Goal: Information Seeking & Learning: Check status

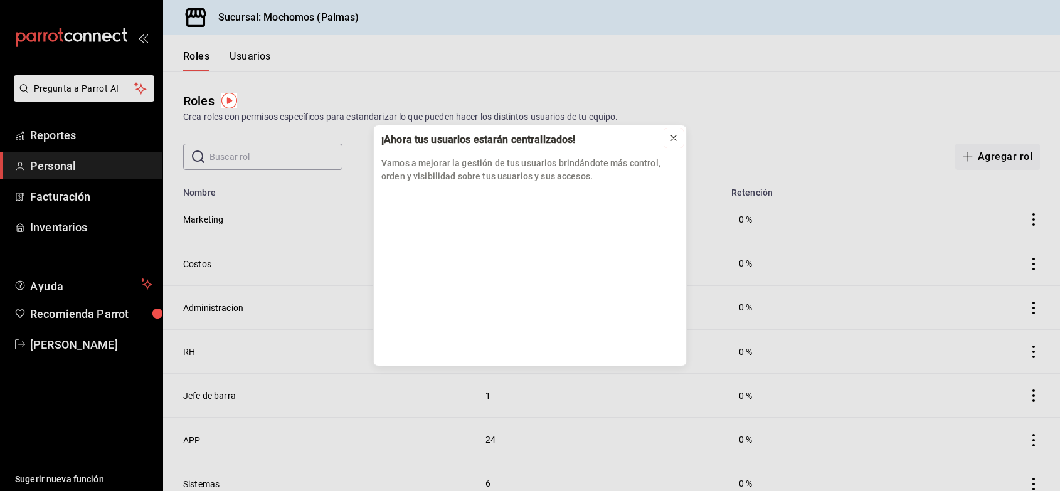
click at [676, 139] on icon at bounding box center [674, 138] width 10 height 10
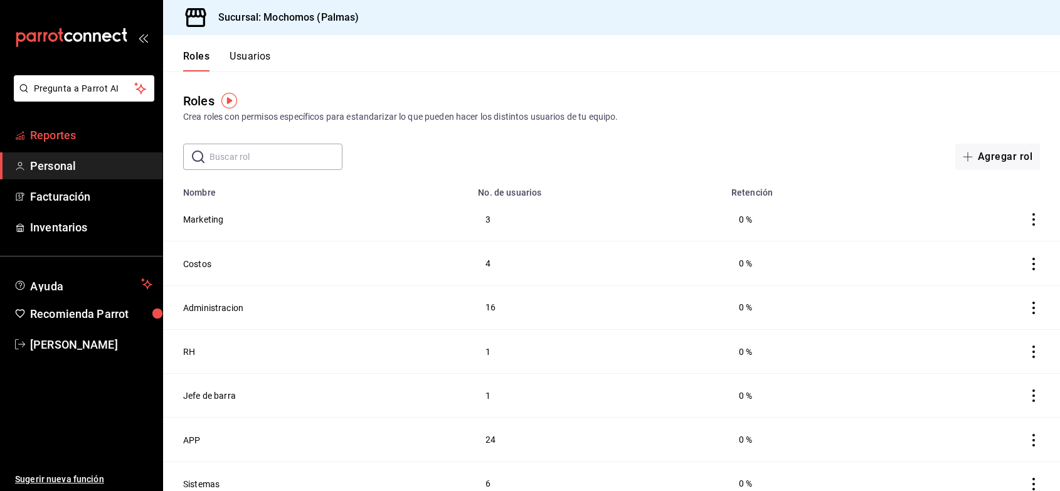
click at [126, 137] on span "Reportes" at bounding box center [91, 135] width 122 height 17
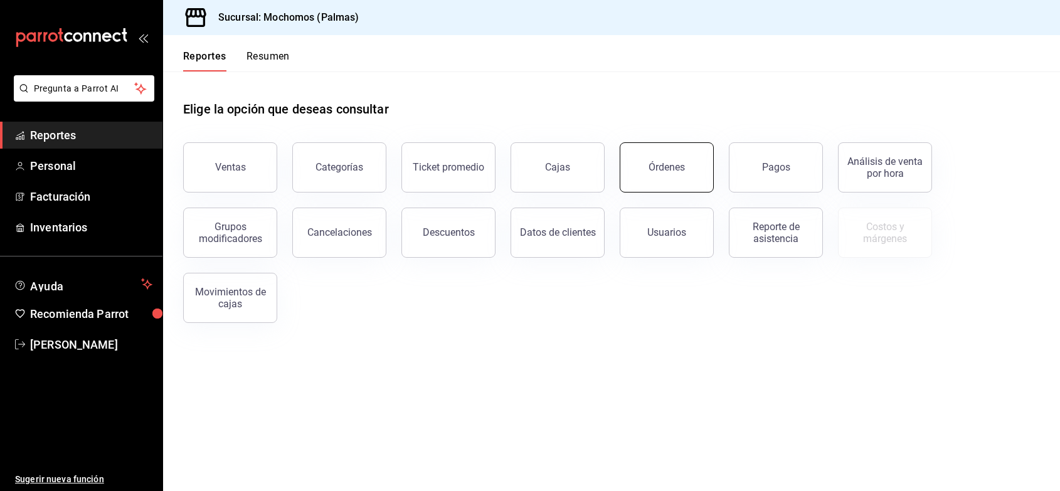
click at [648, 166] on button "Órdenes" at bounding box center [667, 167] width 94 height 50
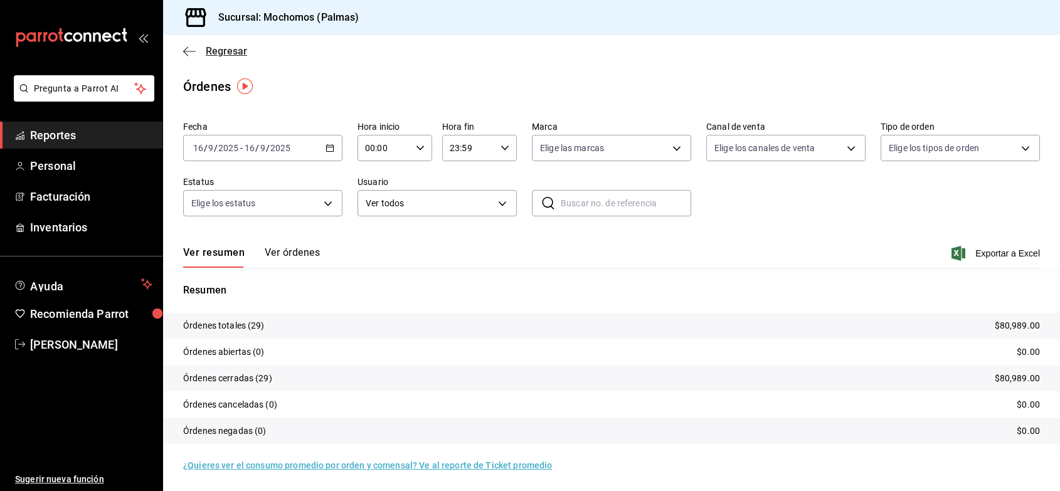
click at [225, 51] on span "Regresar" at bounding box center [226, 51] width 41 height 12
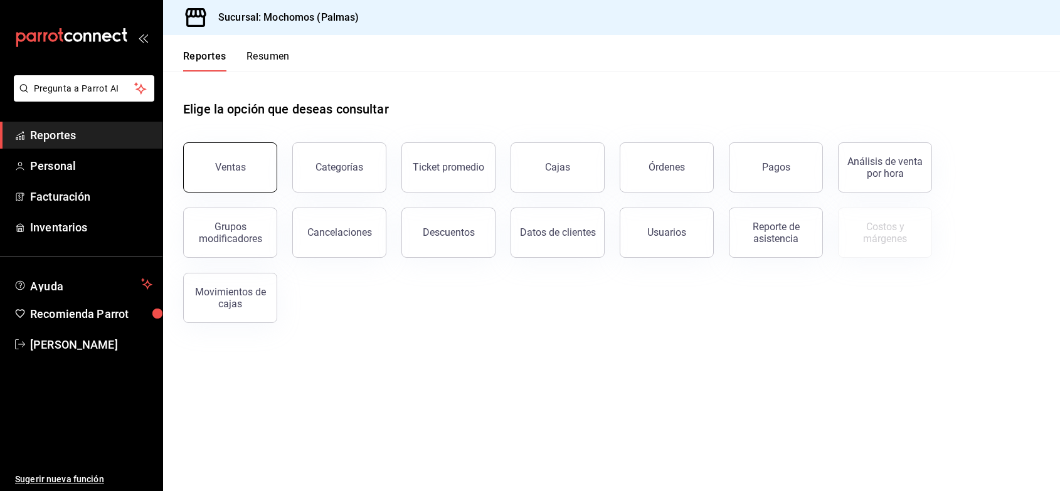
click at [235, 176] on button "Ventas" at bounding box center [230, 167] width 94 height 50
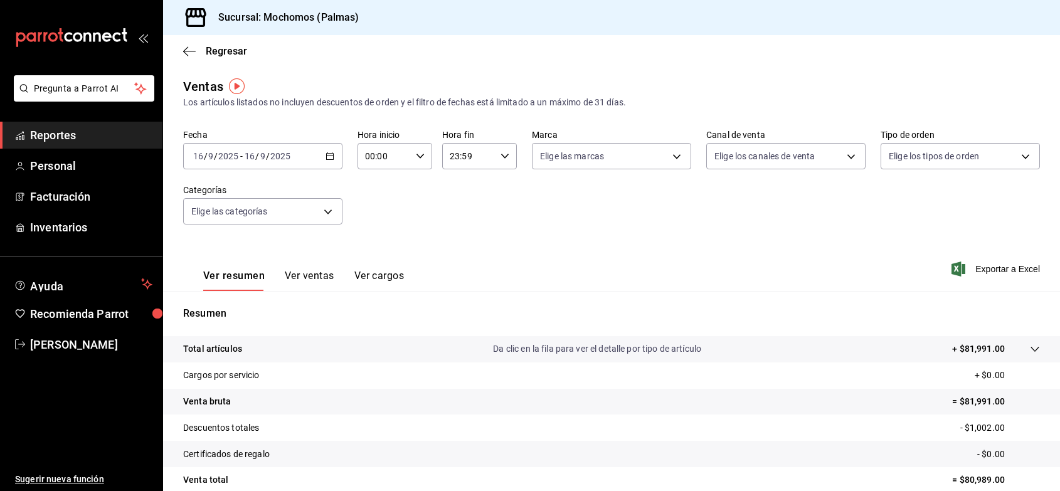
click at [311, 274] on button "Ver ventas" at bounding box center [310, 280] width 50 height 21
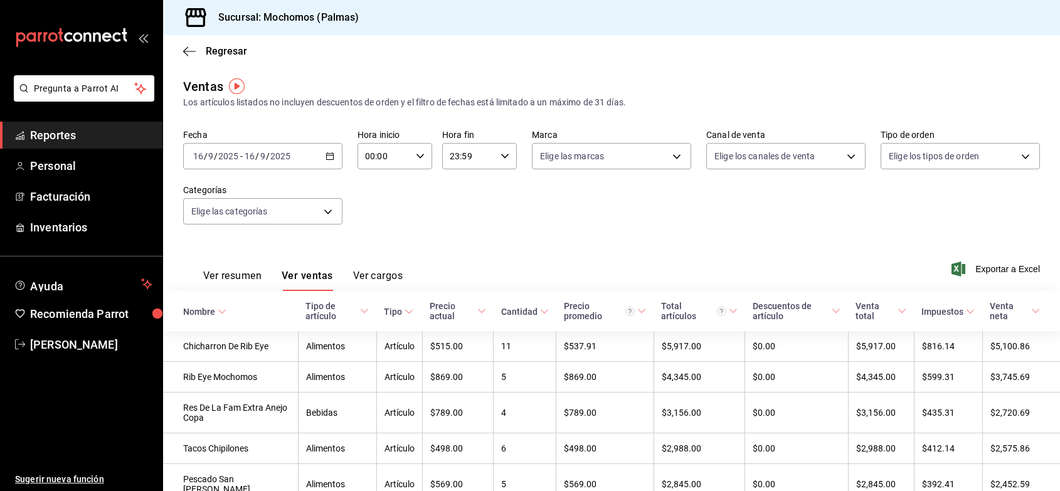
click at [213, 308] on div "Nombre" at bounding box center [199, 312] width 32 height 10
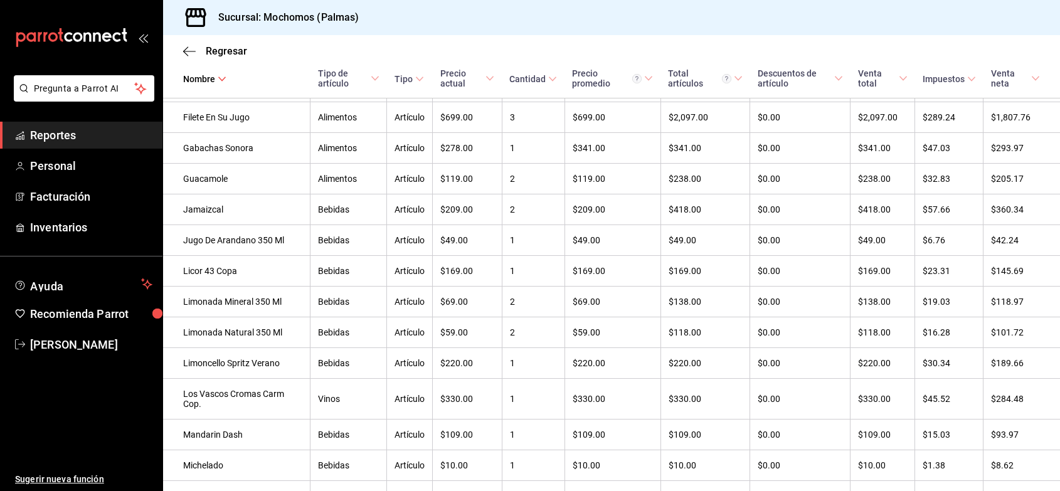
scroll to position [1614, 0]
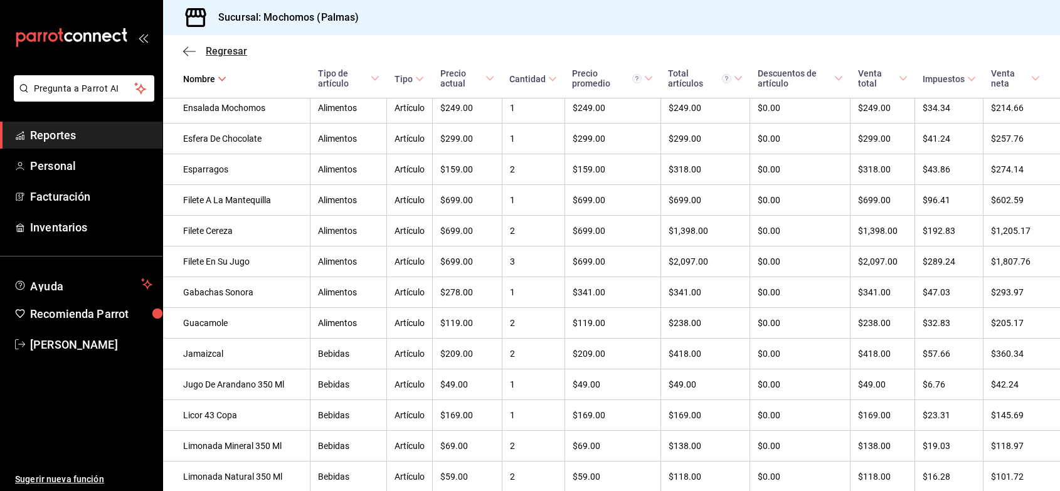
click at [223, 51] on span "Regresar" at bounding box center [226, 51] width 41 height 12
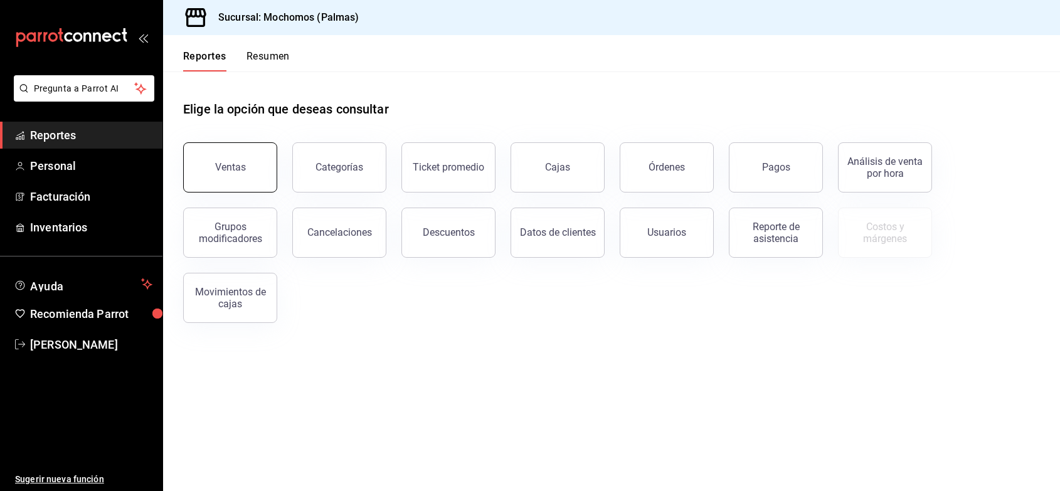
click at [227, 155] on button "Ventas" at bounding box center [230, 167] width 94 height 50
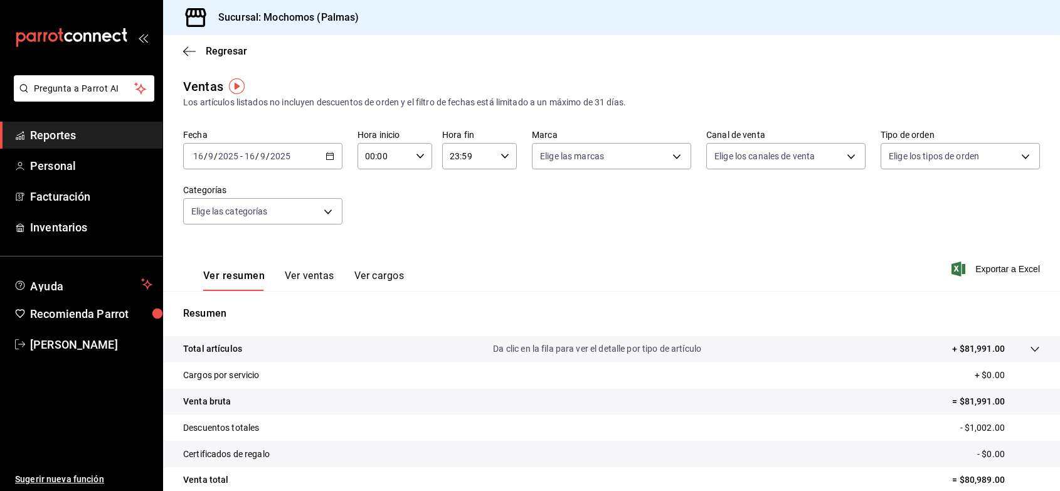
click at [314, 274] on button "Ver ventas" at bounding box center [310, 280] width 50 height 21
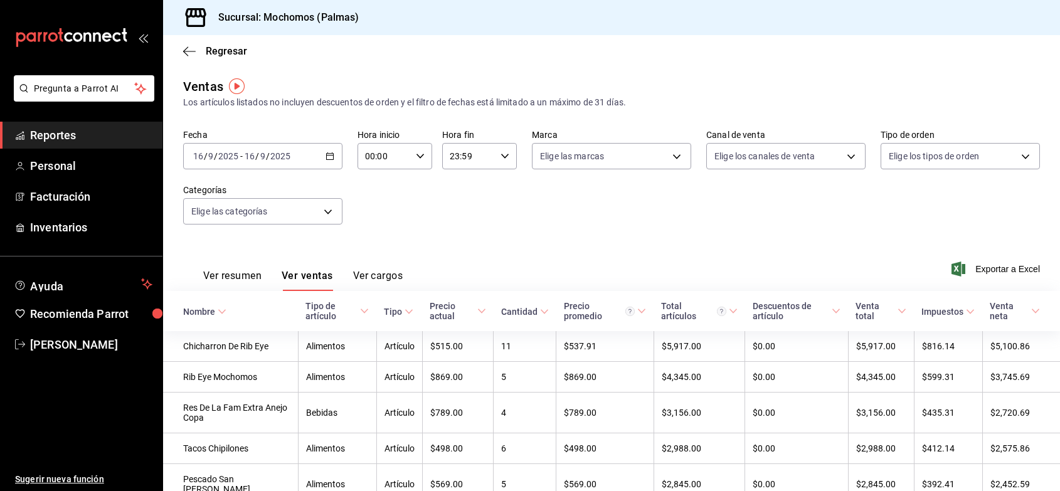
click at [233, 306] on th "Nombre" at bounding box center [230, 311] width 135 height 40
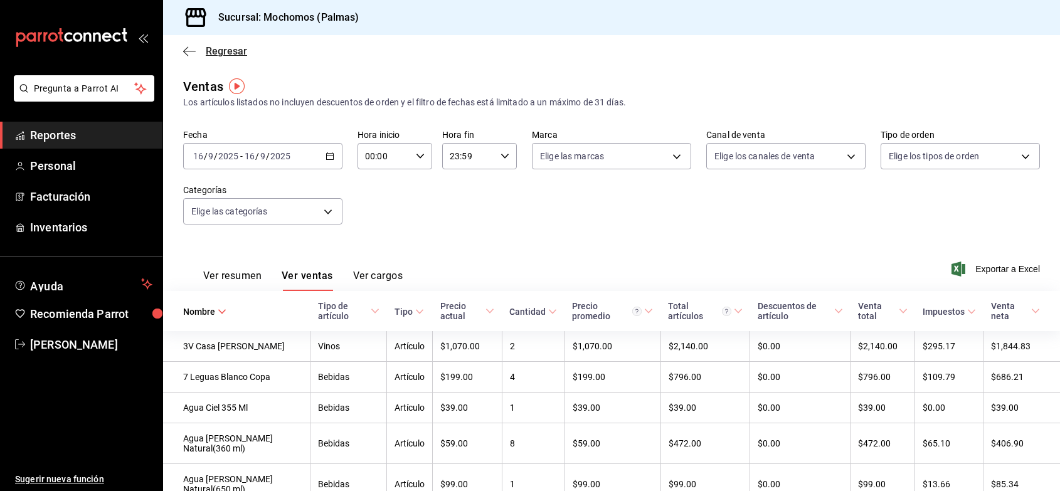
click at [220, 56] on span "Regresar" at bounding box center [226, 51] width 41 height 12
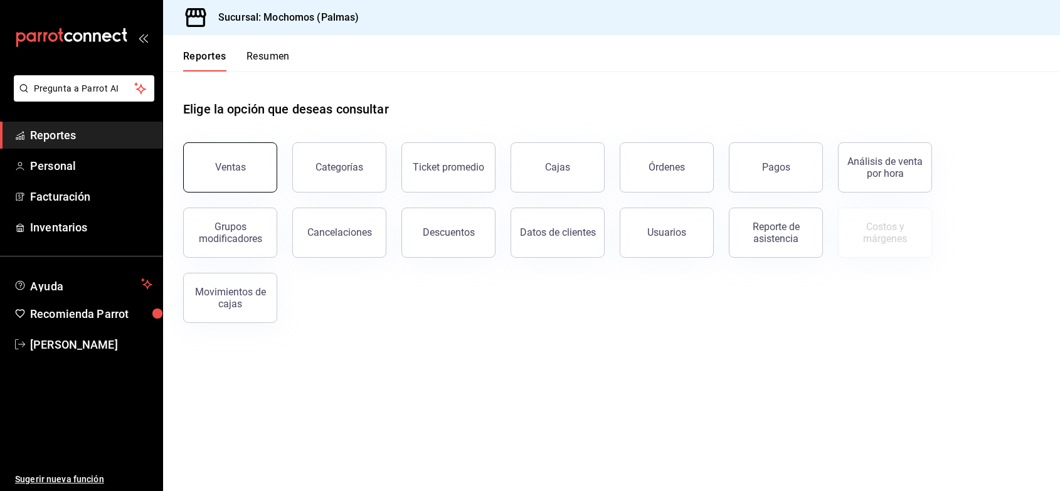
click at [221, 176] on button "Ventas" at bounding box center [230, 167] width 94 height 50
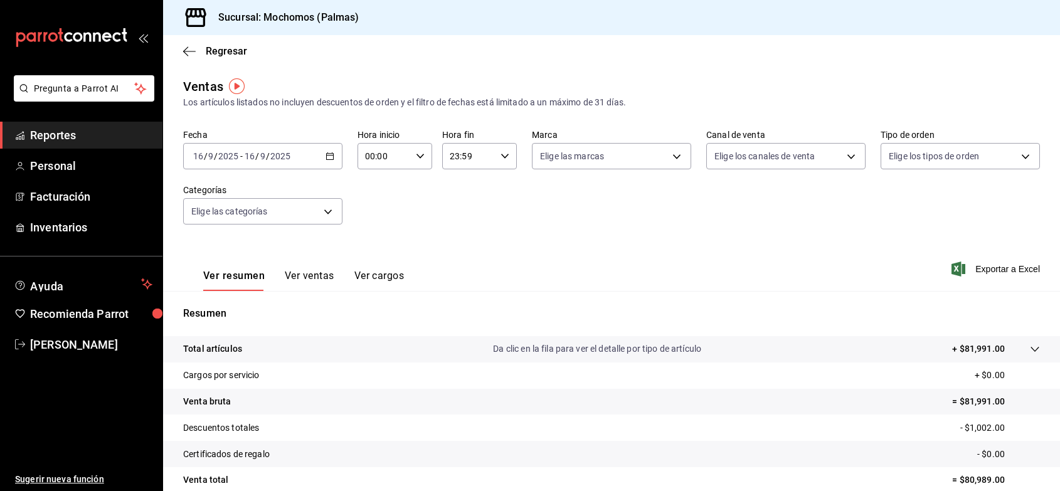
click at [1030, 350] on icon at bounding box center [1035, 349] width 10 height 10
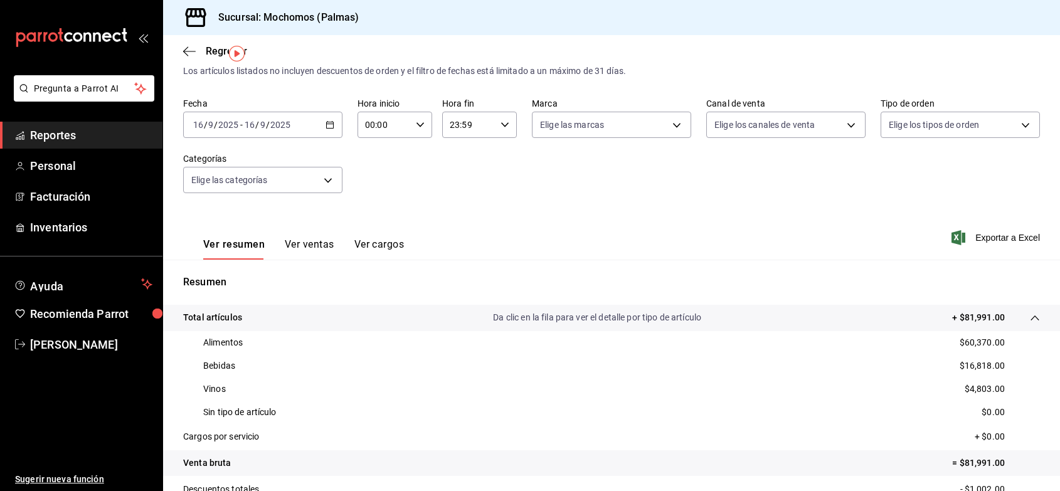
scroll to position [63, 0]
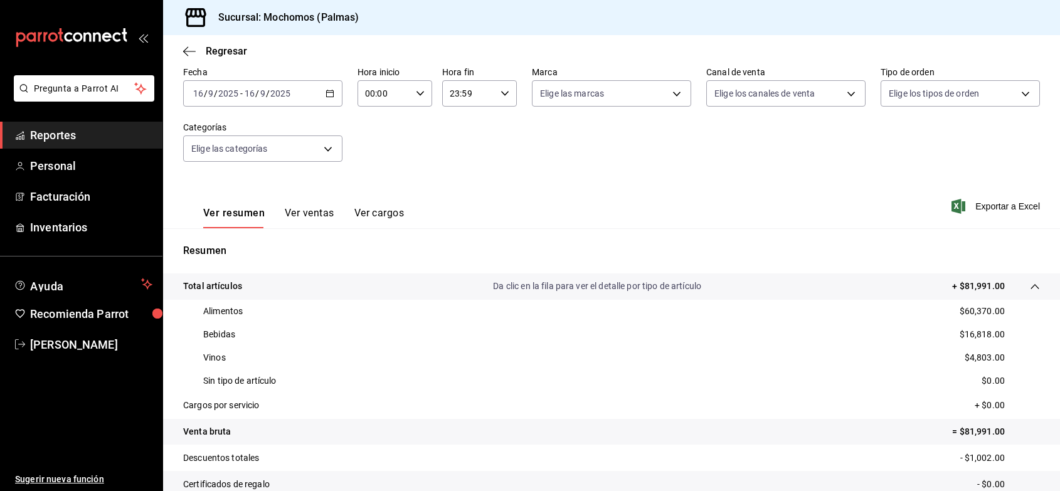
click at [1030, 291] on icon at bounding box center [1035, 287] width 10 height 10
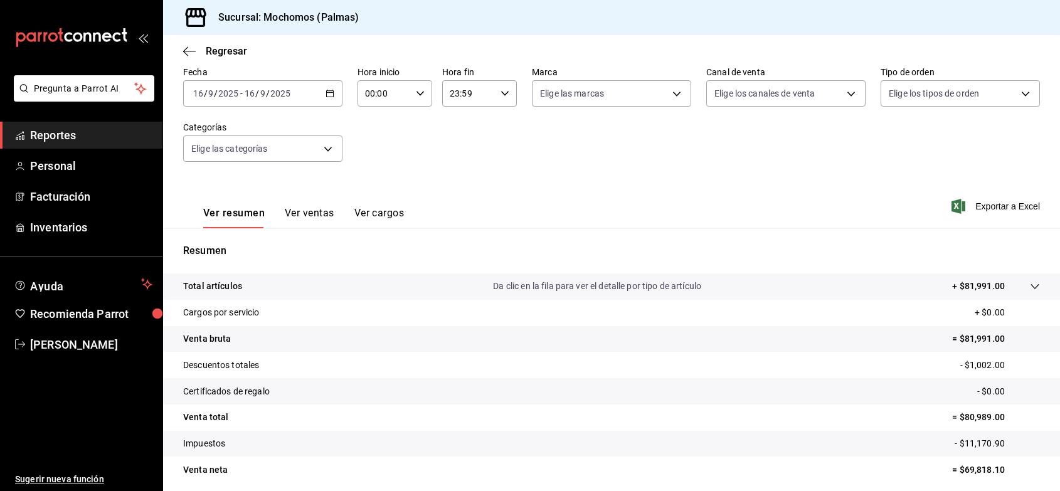
scroll to position [94, 0]
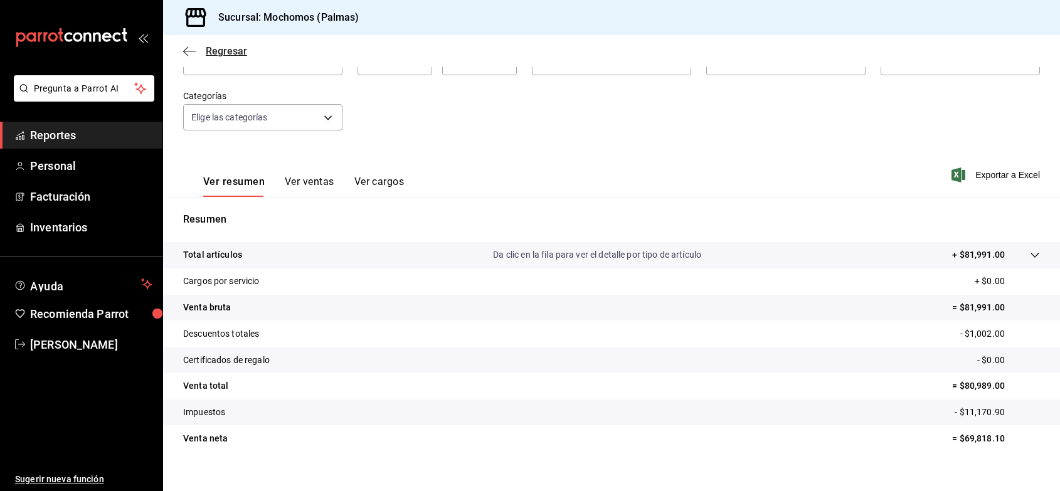
click at [234, 51] on span "Regresar" at bounding box center [226, 51] width 41 height 12
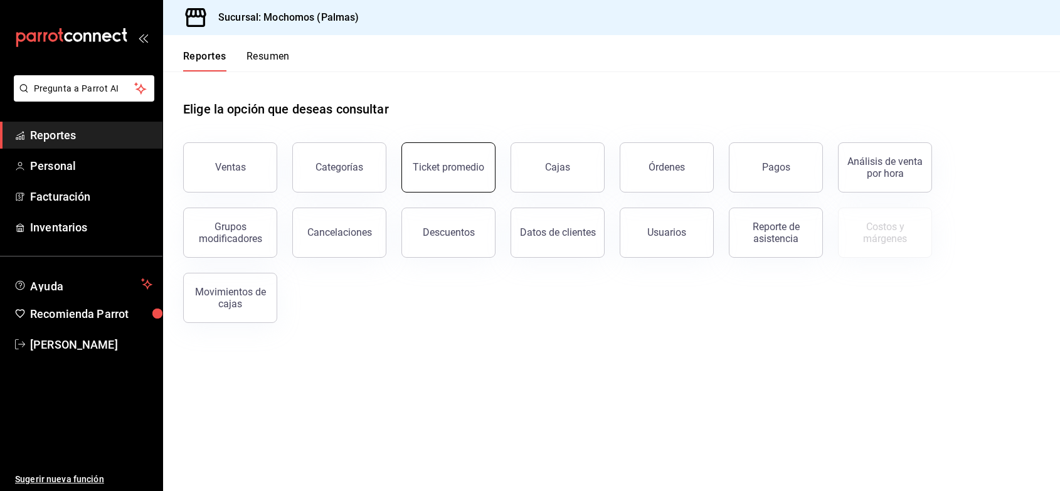
click at [421, 158] on button "Ticket promedio" at bounding box center [449, 167] width 94 height 50
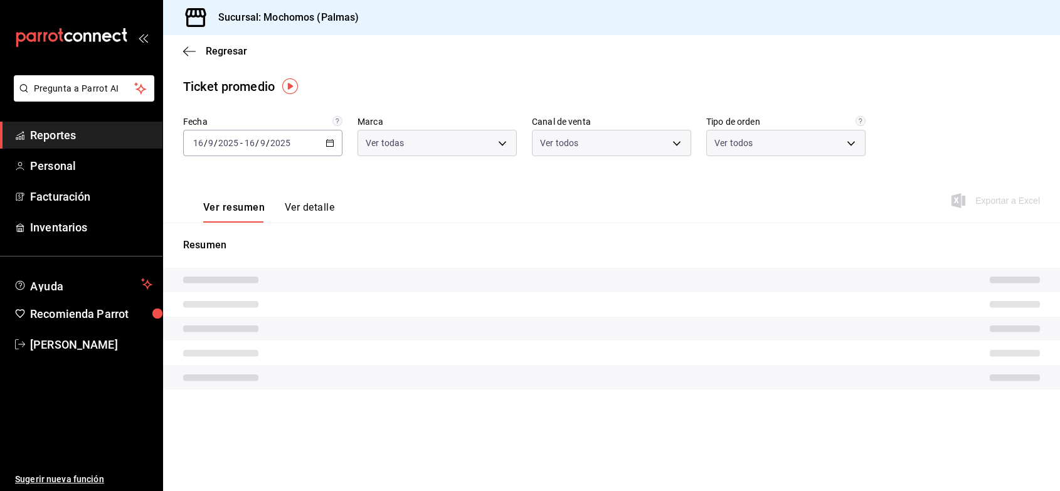
type input "70f98016-ab90-4f26-81e6-ab4884d8d8a0"
type input "PARROT,UBER_EATS,RAPPI,DIDI_FOOD,ONLINE"
type input "1406dacc-122d-474b-a961-72adf1b142d8,23052771-8e1b-43e3-b7da-1a661d939937,EXTER…"
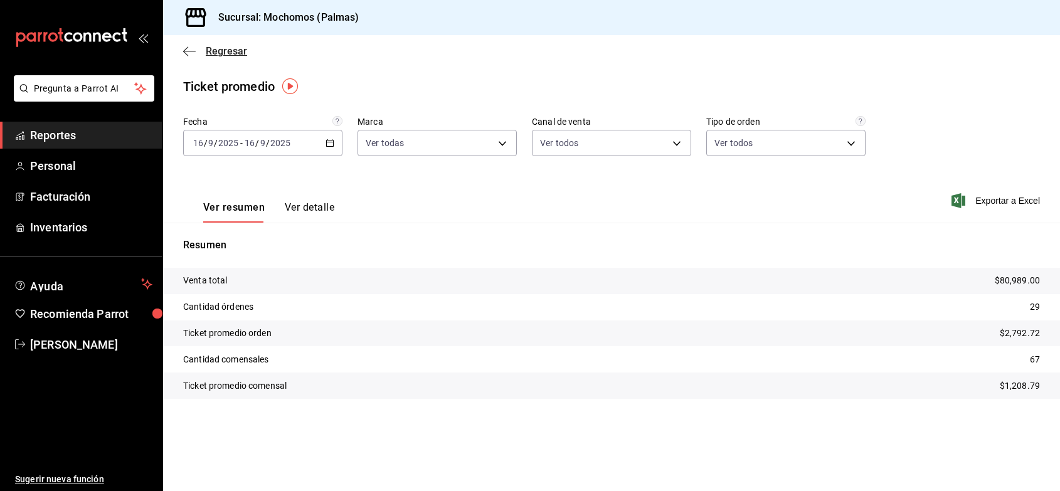
click at [230, 55] on span "Regresar" at bounding box center [226, 51] width 41 height 12
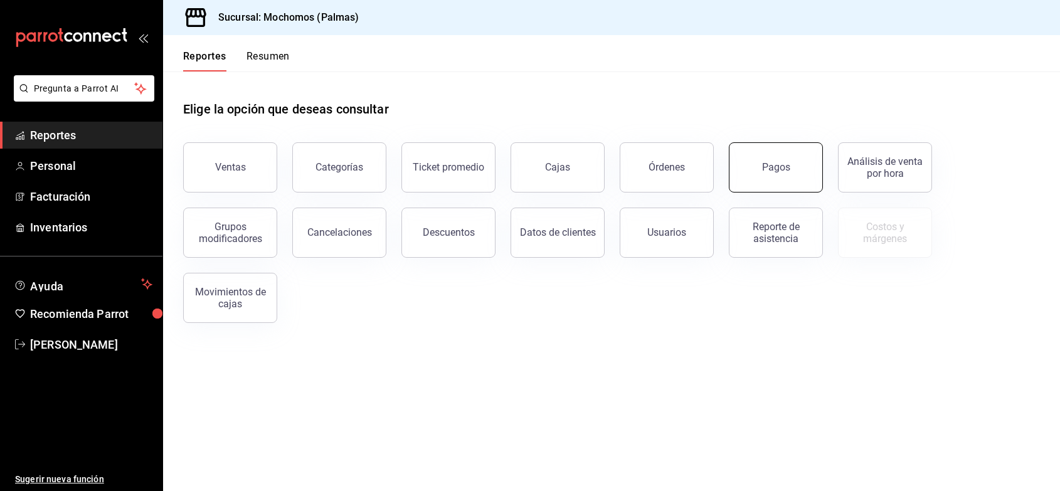
click at [754, 167] on button "Pagos" at bounding box center [776, 167] width 94 height 50
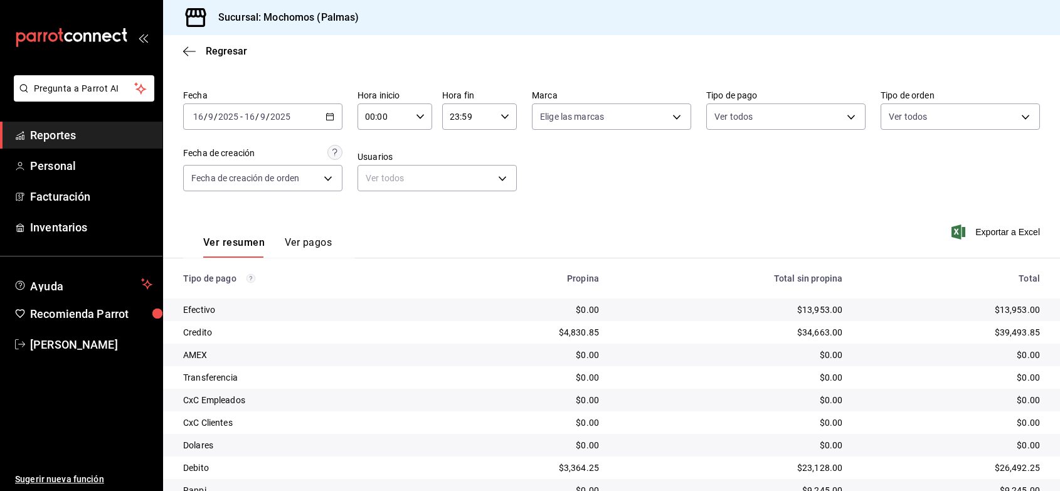
scroll to position [85, 0]
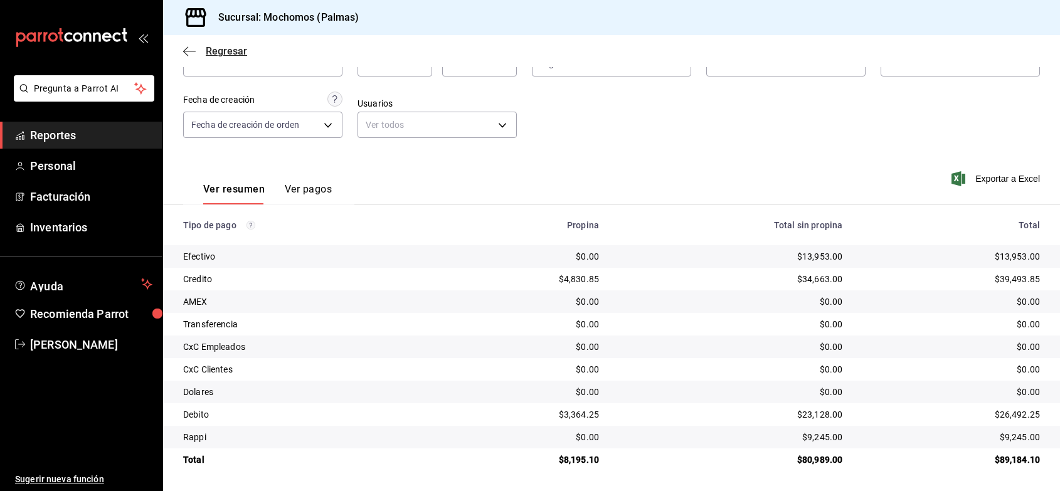
click at [236, 52] on span "Regresar" at bounding box center [226, 51] width 41 height 12
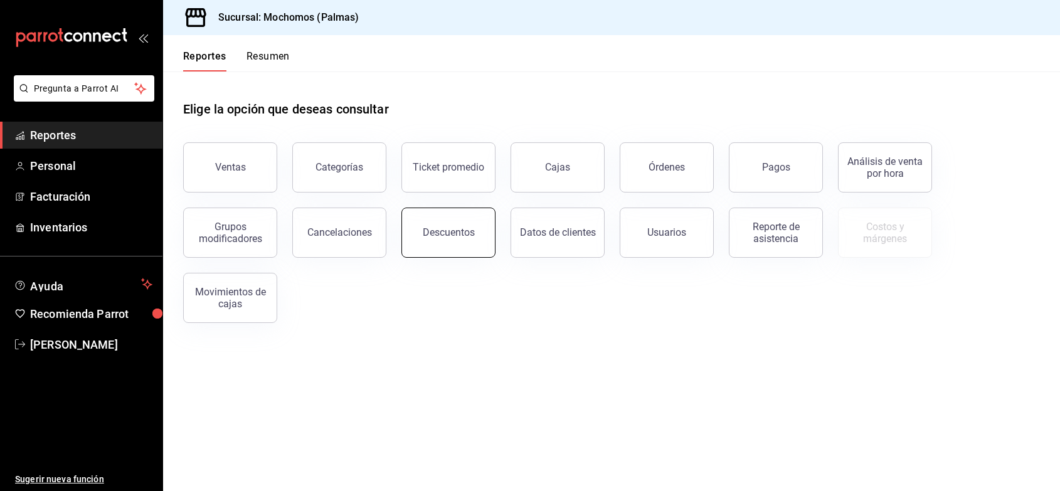
click at [416, 227] on button "Descuentos" at bounding box center [449, 233] width 94 height 50
